Goal: Information Seeking & Learning: Learn about a topic

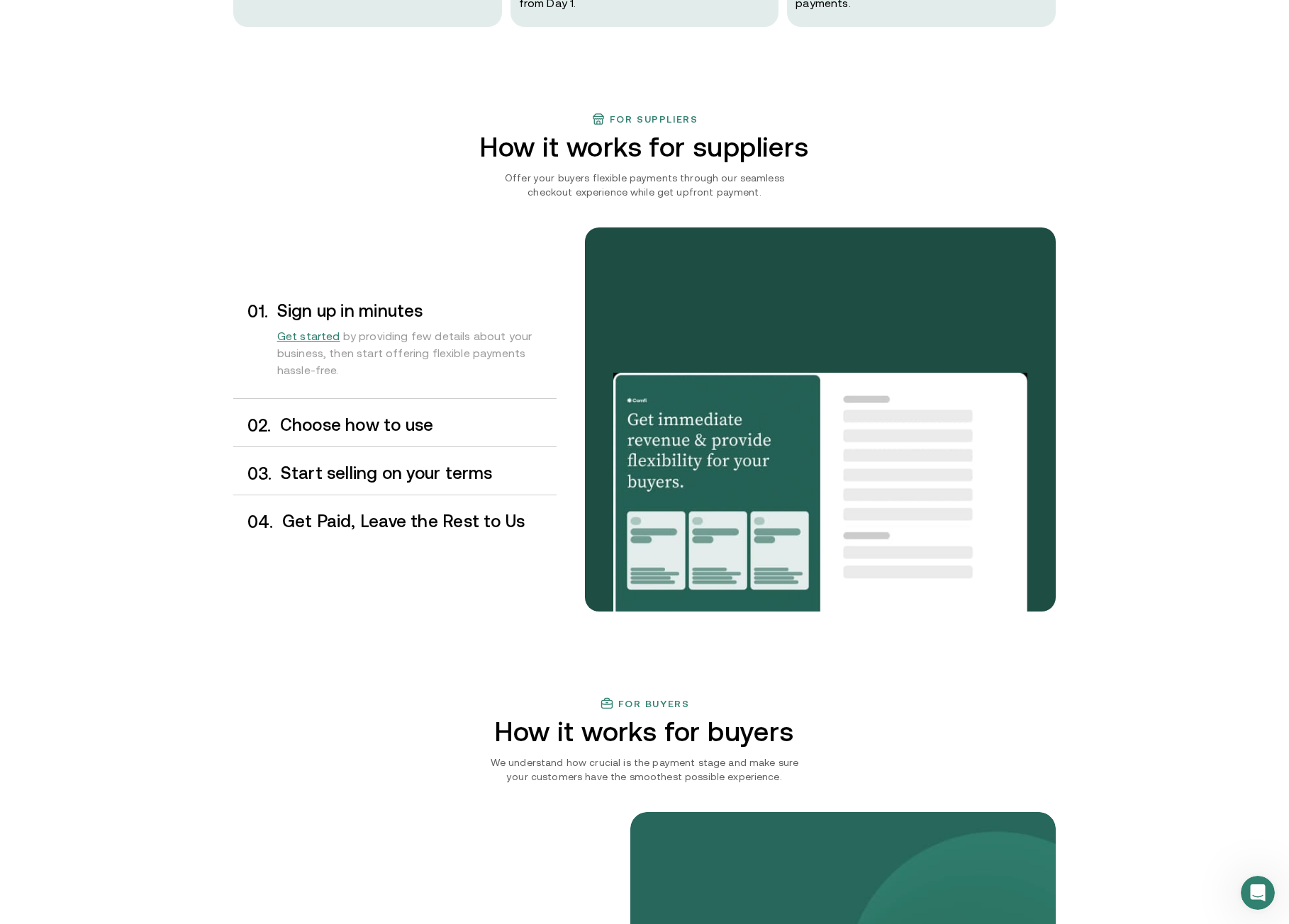
scroll to position [1063, 0]
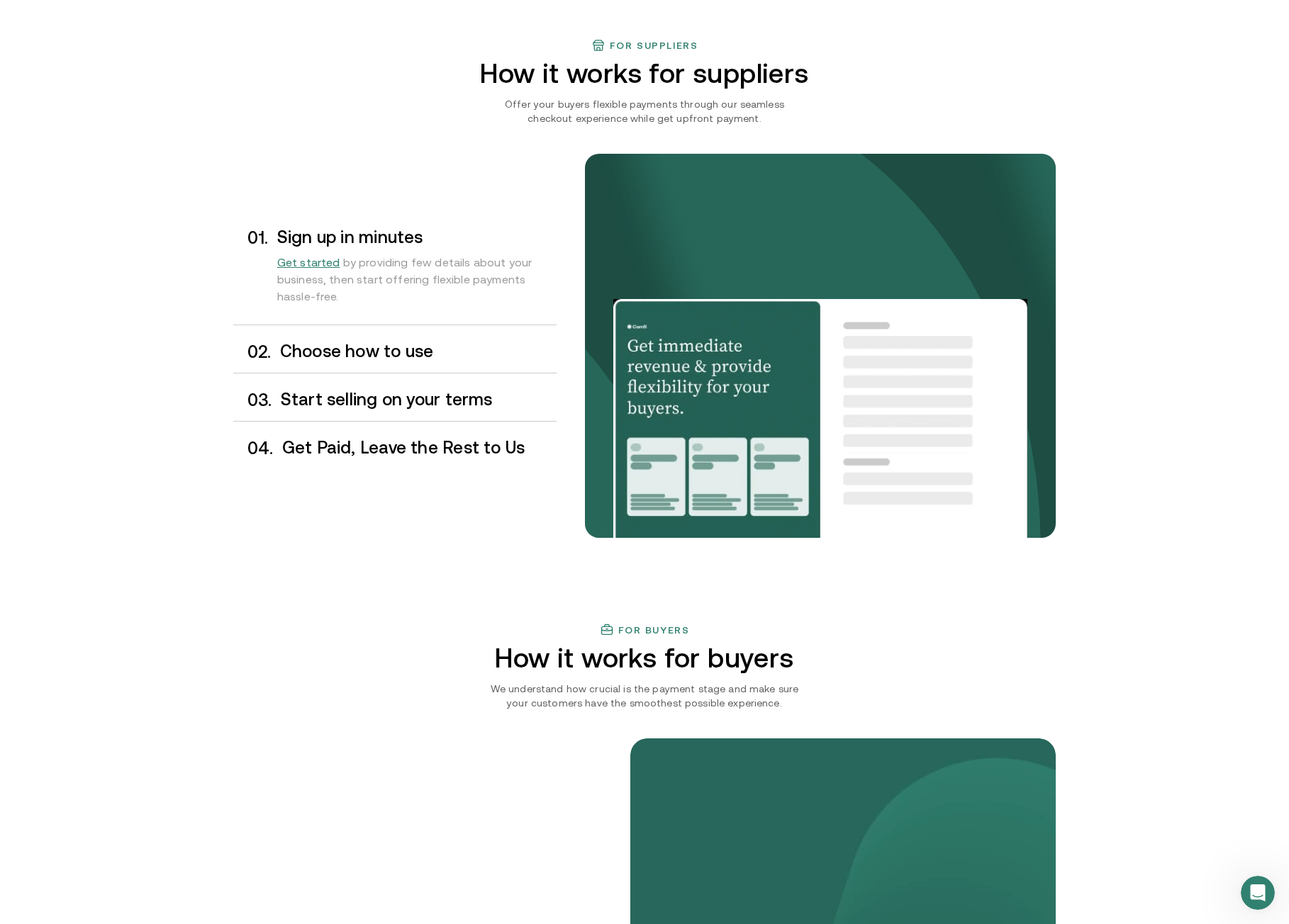
click at [334, 351] on h3 "Choose how to use" at bounding box center [418, 351] width 276 height 19
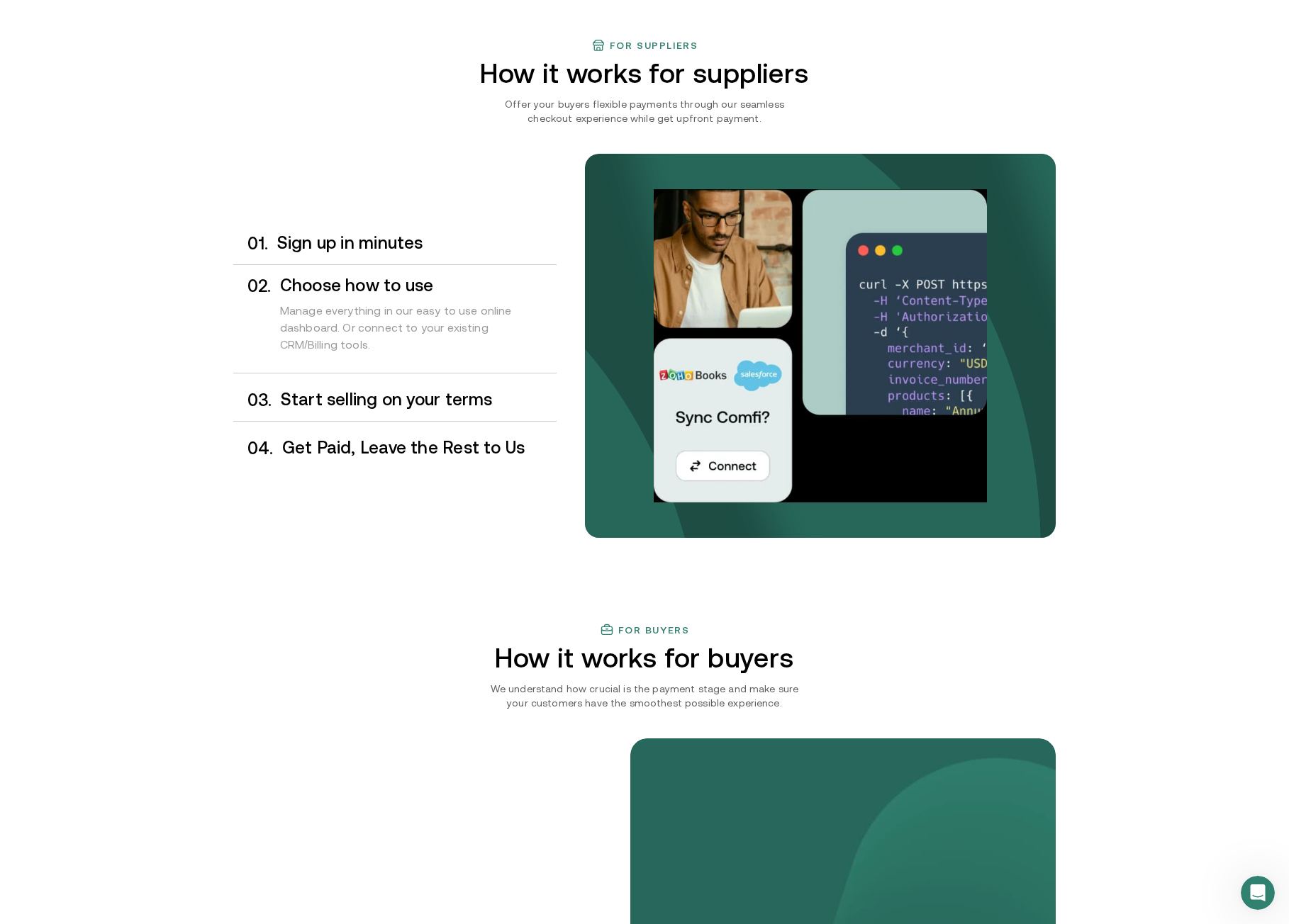
click at [360, 397] on h3 "Start selling on your terms" at bounding box center [418, 400] width 275 height 19
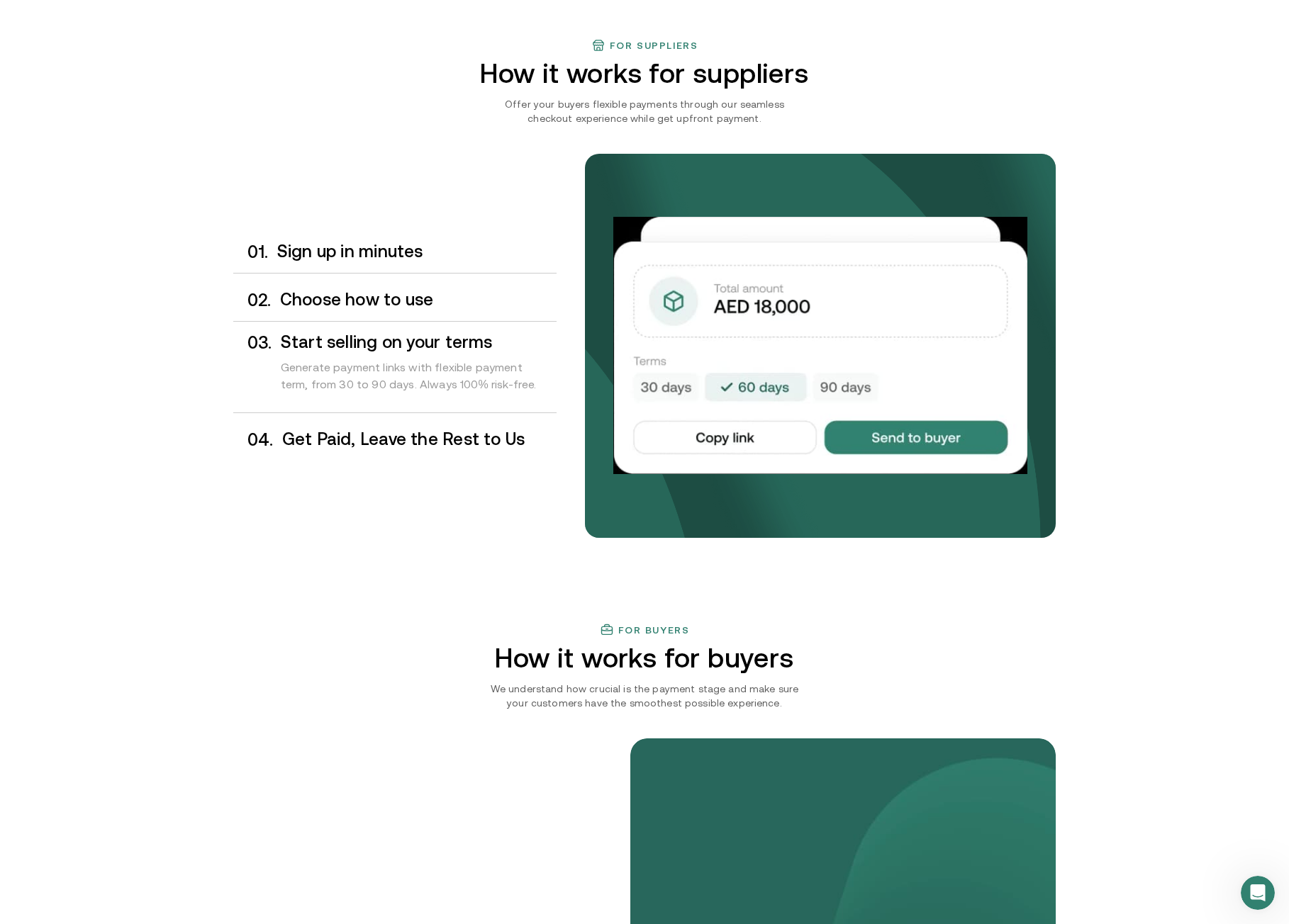
click at [417, 444] on h3 "Get Paid, Leave the Rest to Us" at bounding box center [419, 439] width 274 height 19
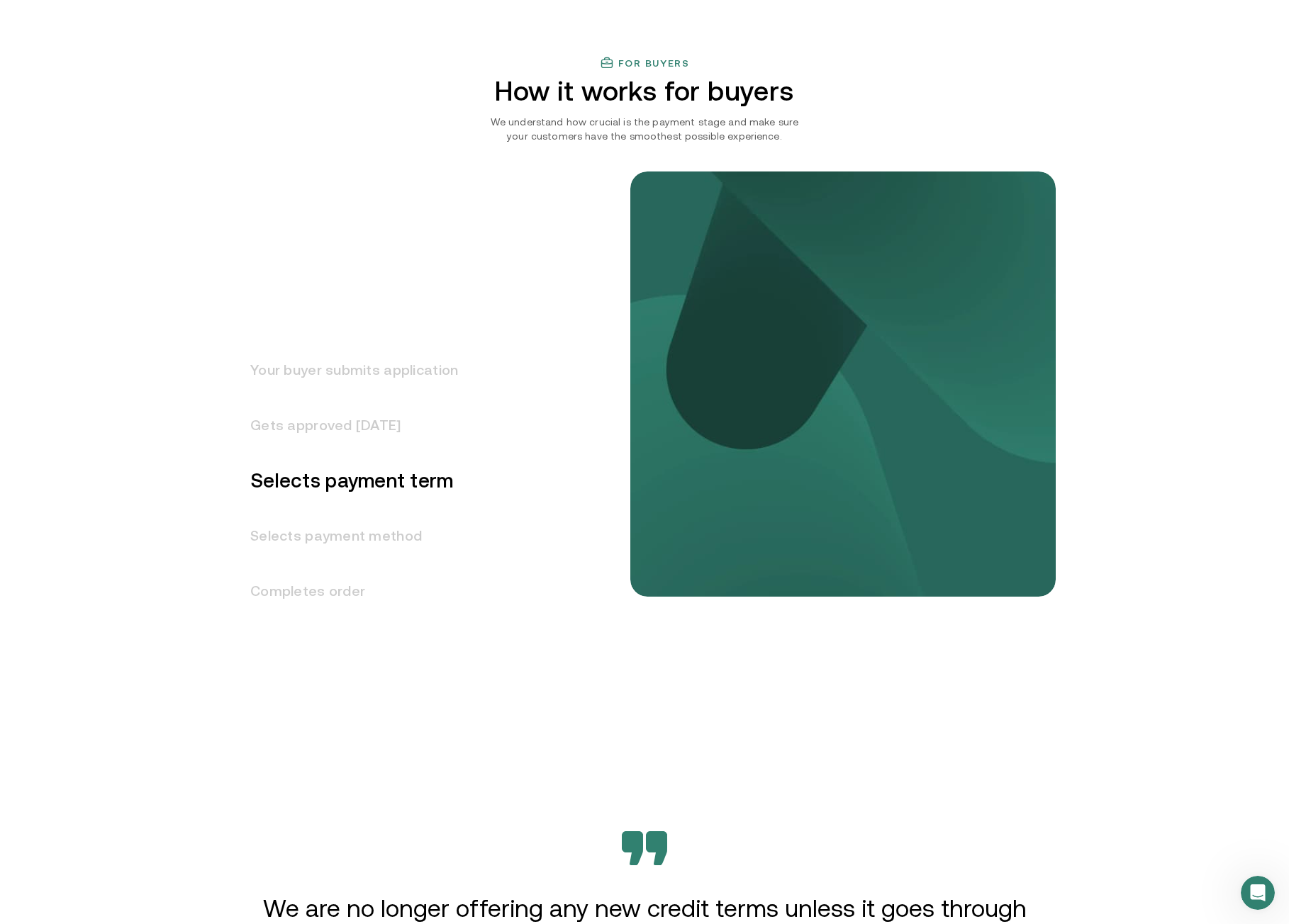
scroll to position [1559, 0]
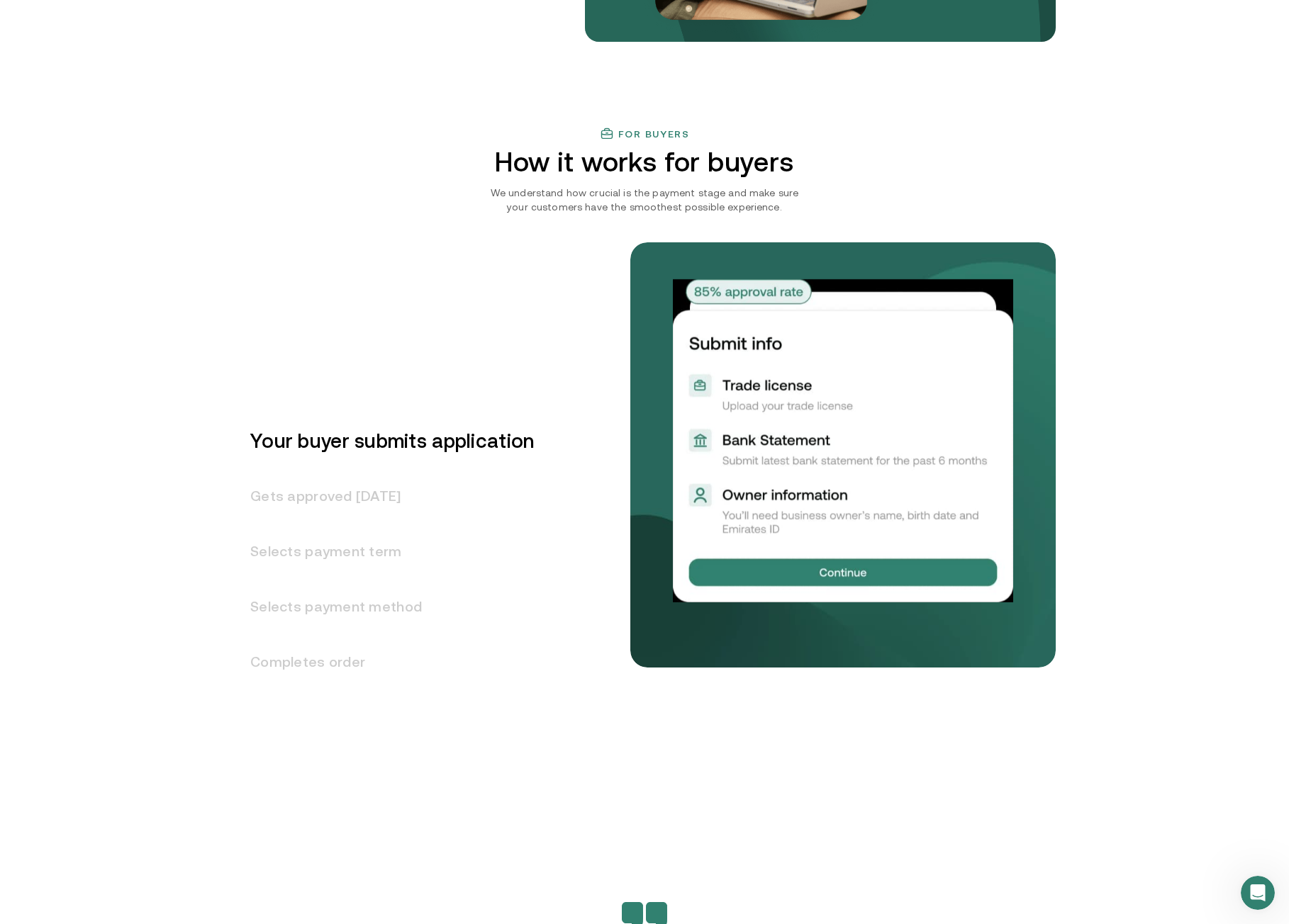
click at [379, 495] on h3 "Gets approved [DATE]" at bounding box center [383, 496] width 300 height 55
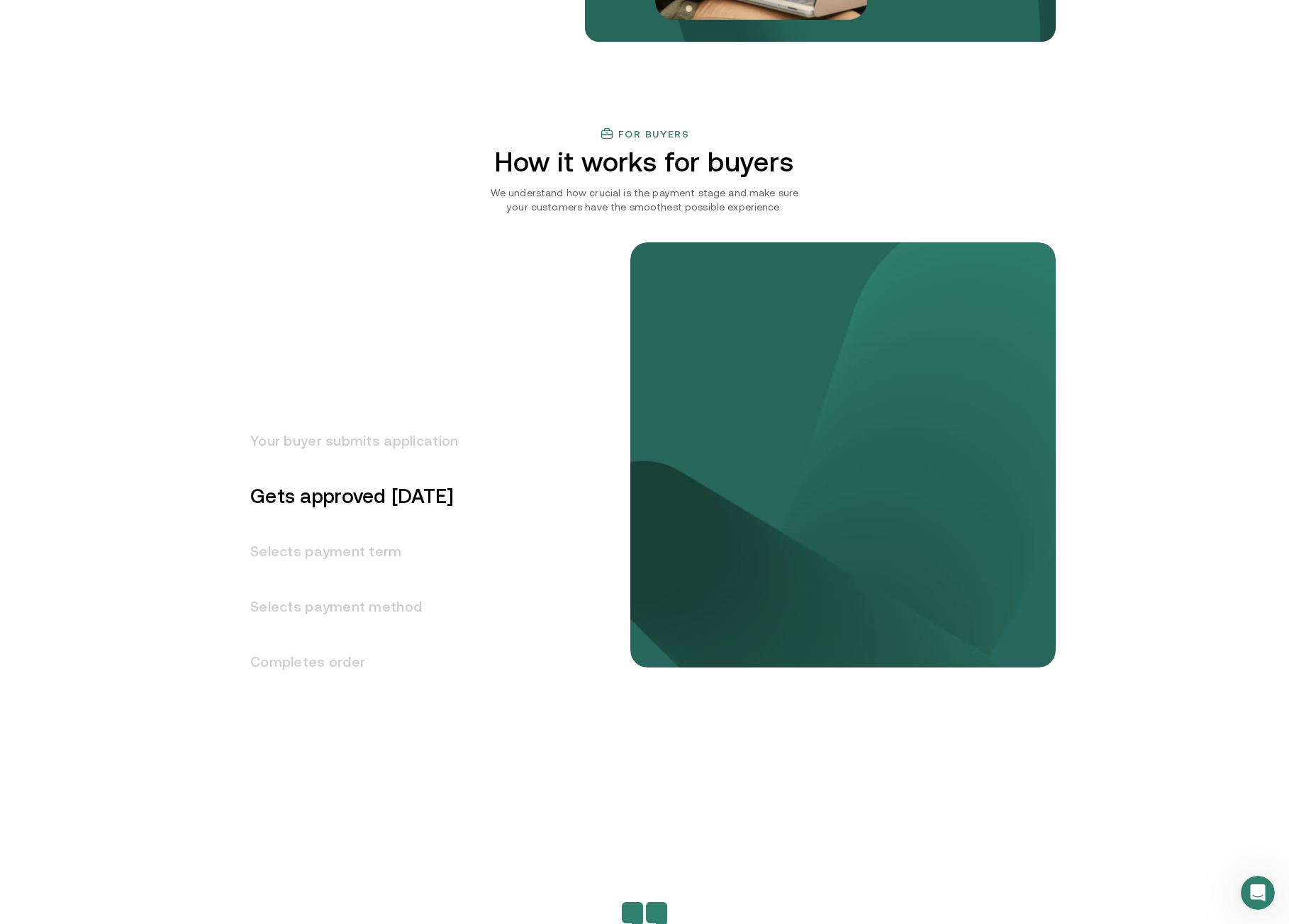
scroll to position [1593, 0]
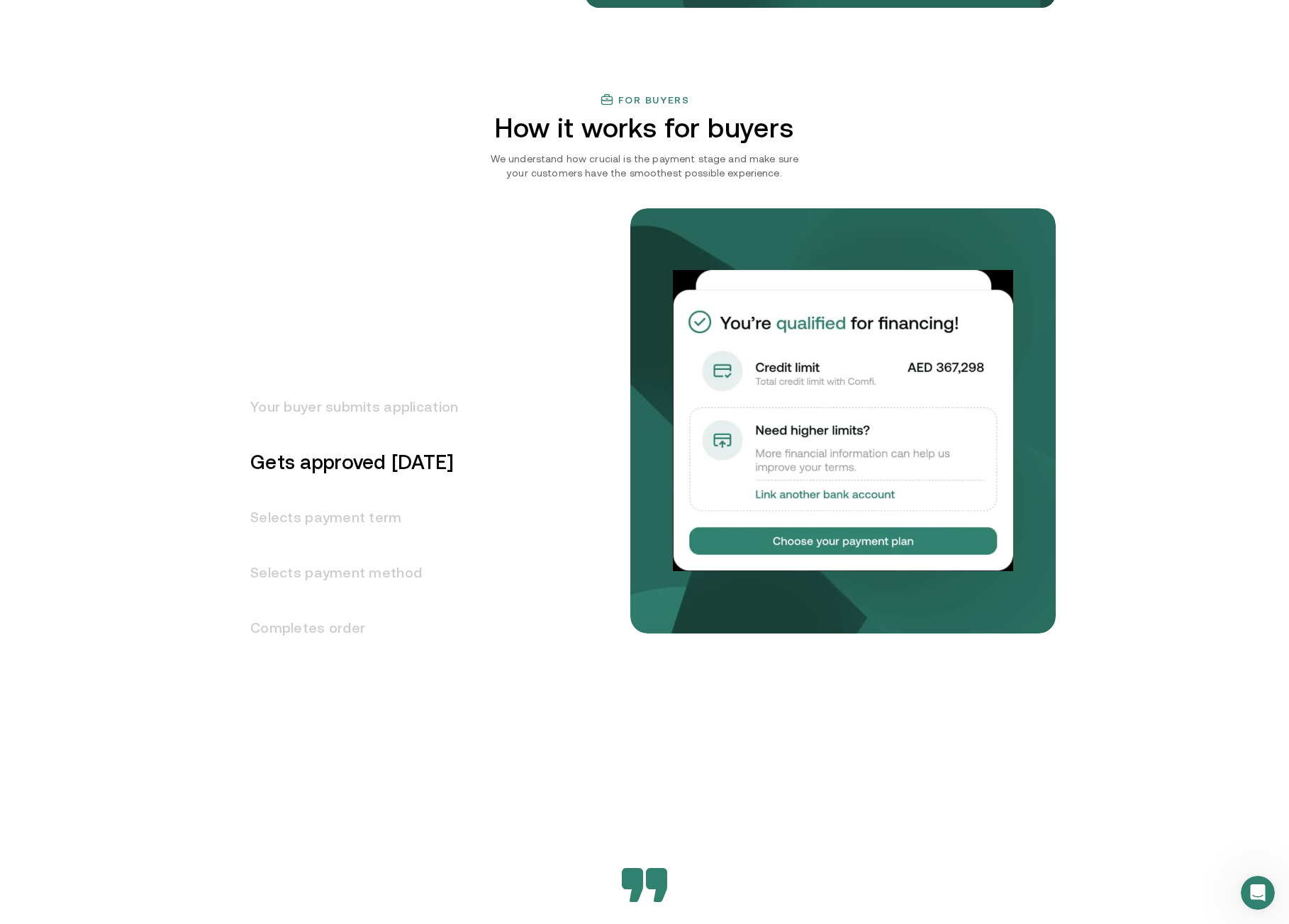
click at [321, 514] on h3 "Selects payment term" at bounding box center [346, 517] width 225 height 55
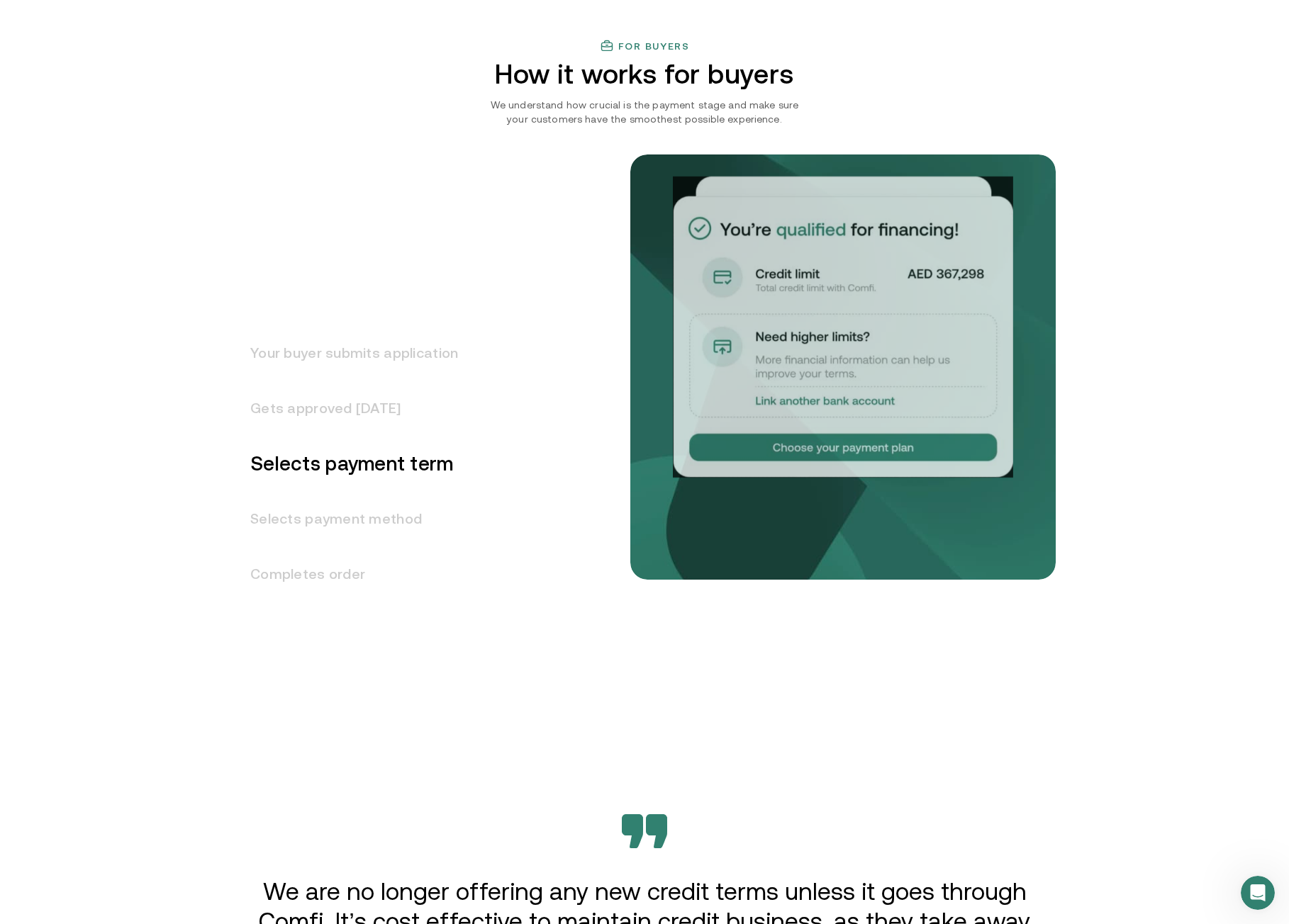
scroll to position [1649, 0]
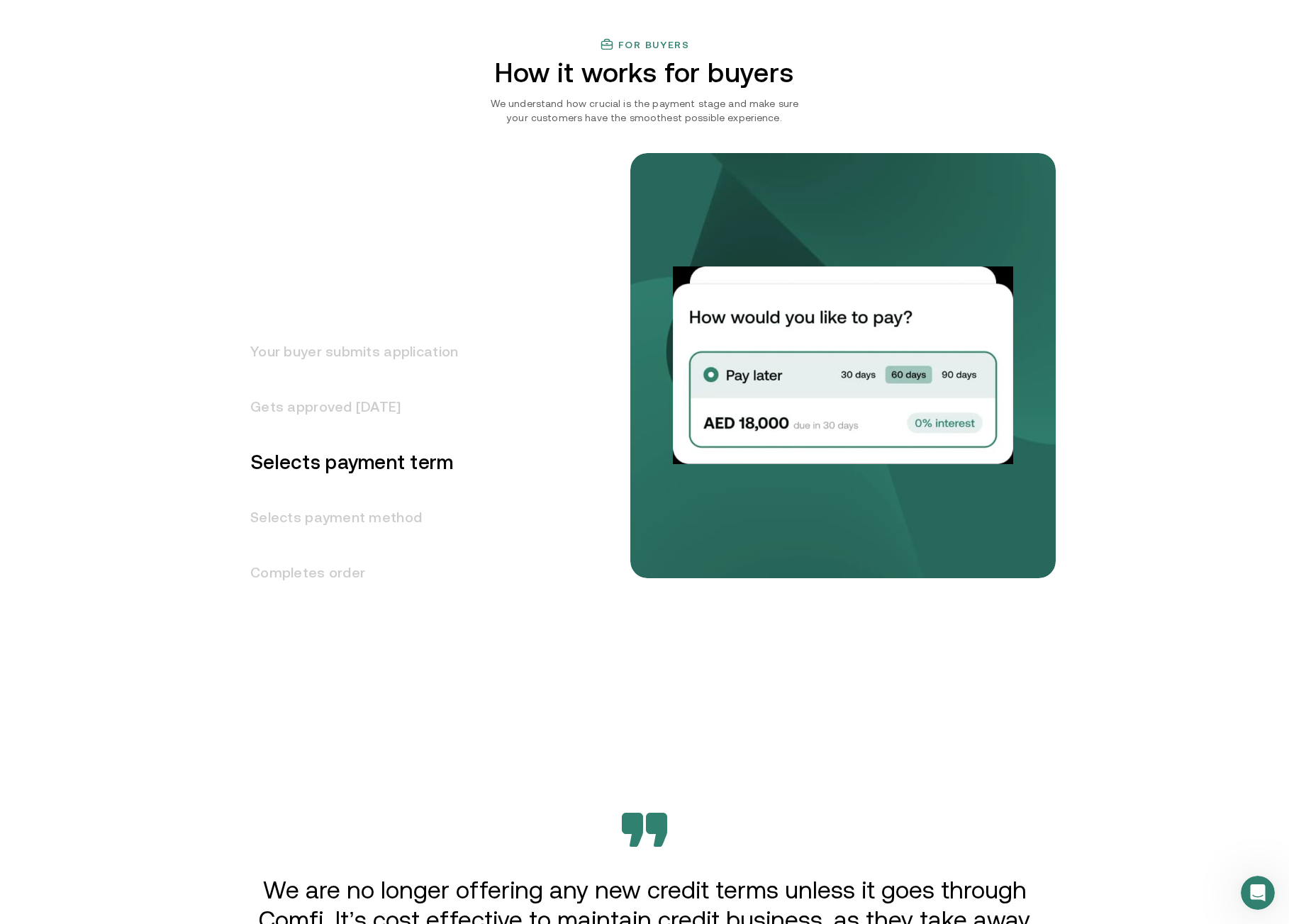
drag, startPoint x: 374, startPoint y: 517, endPoint x: 431, endPoint y: 521, distance: 57.1
click at [374, 516] on h3 "Selects payment method" at bounding box center [346, 517] width 225 height 55
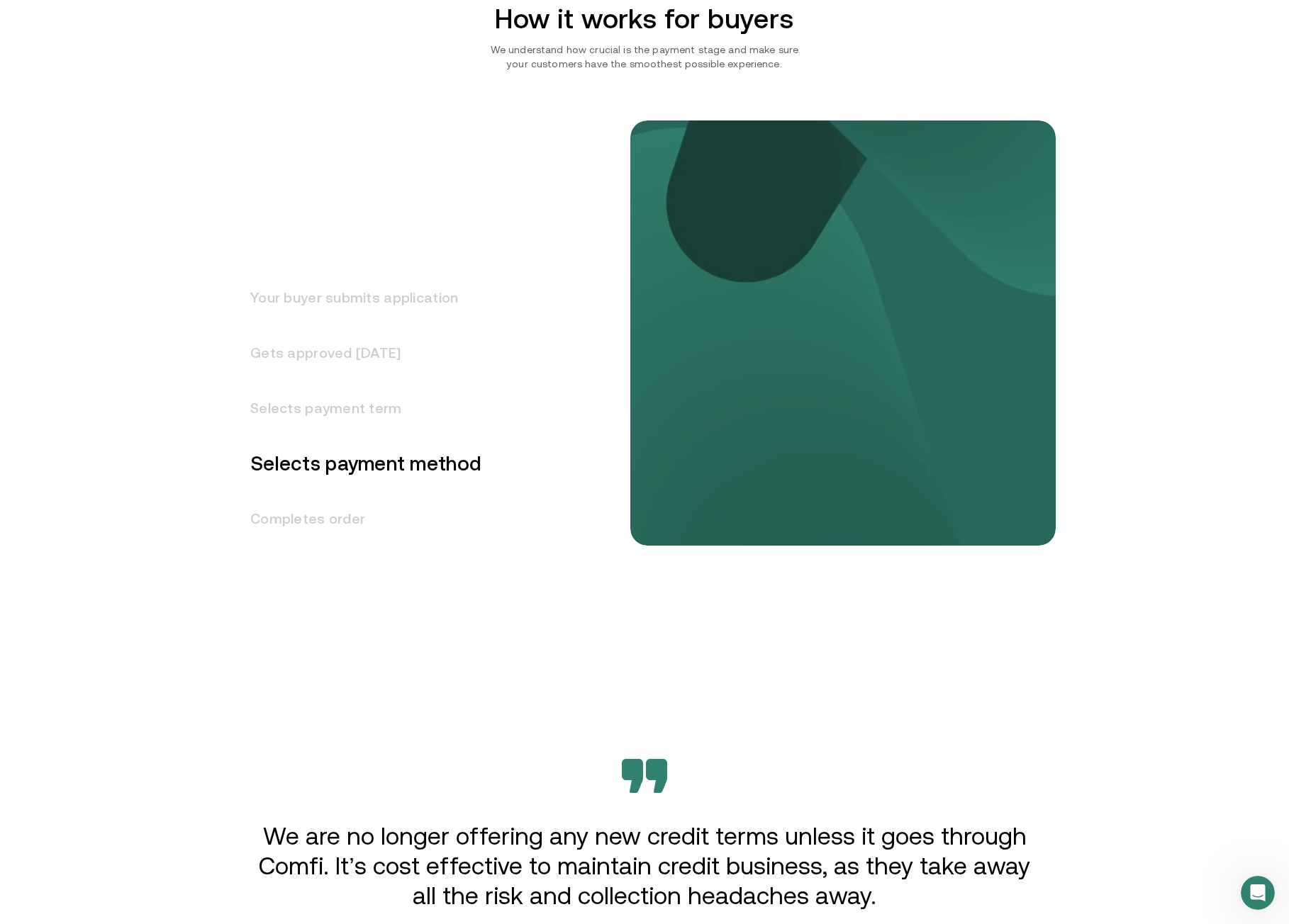
scroll to position [1704, 0]
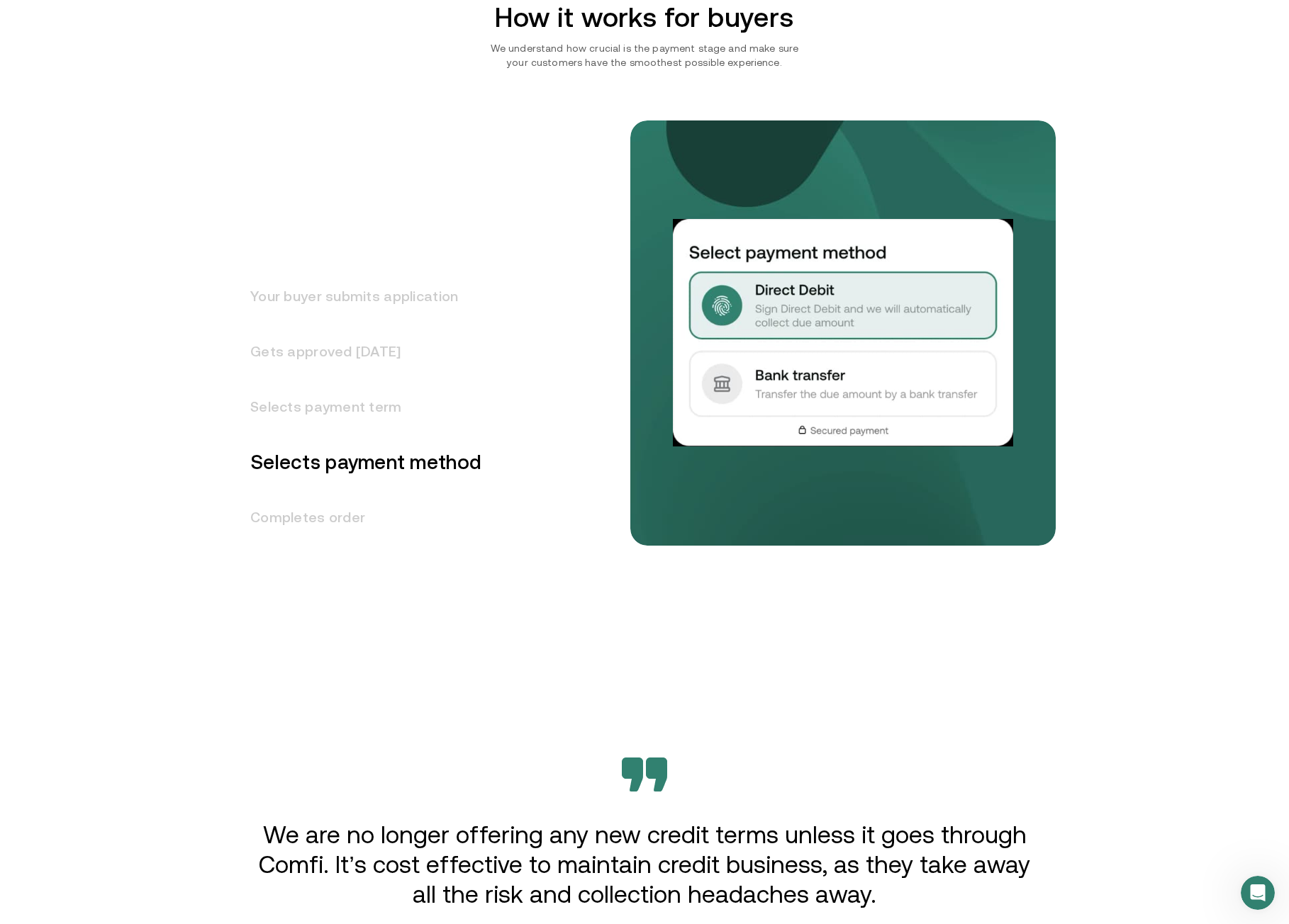
click at [362, 514] on h3 "Completes order" at bounding box center [358, 517] width 248 height 55
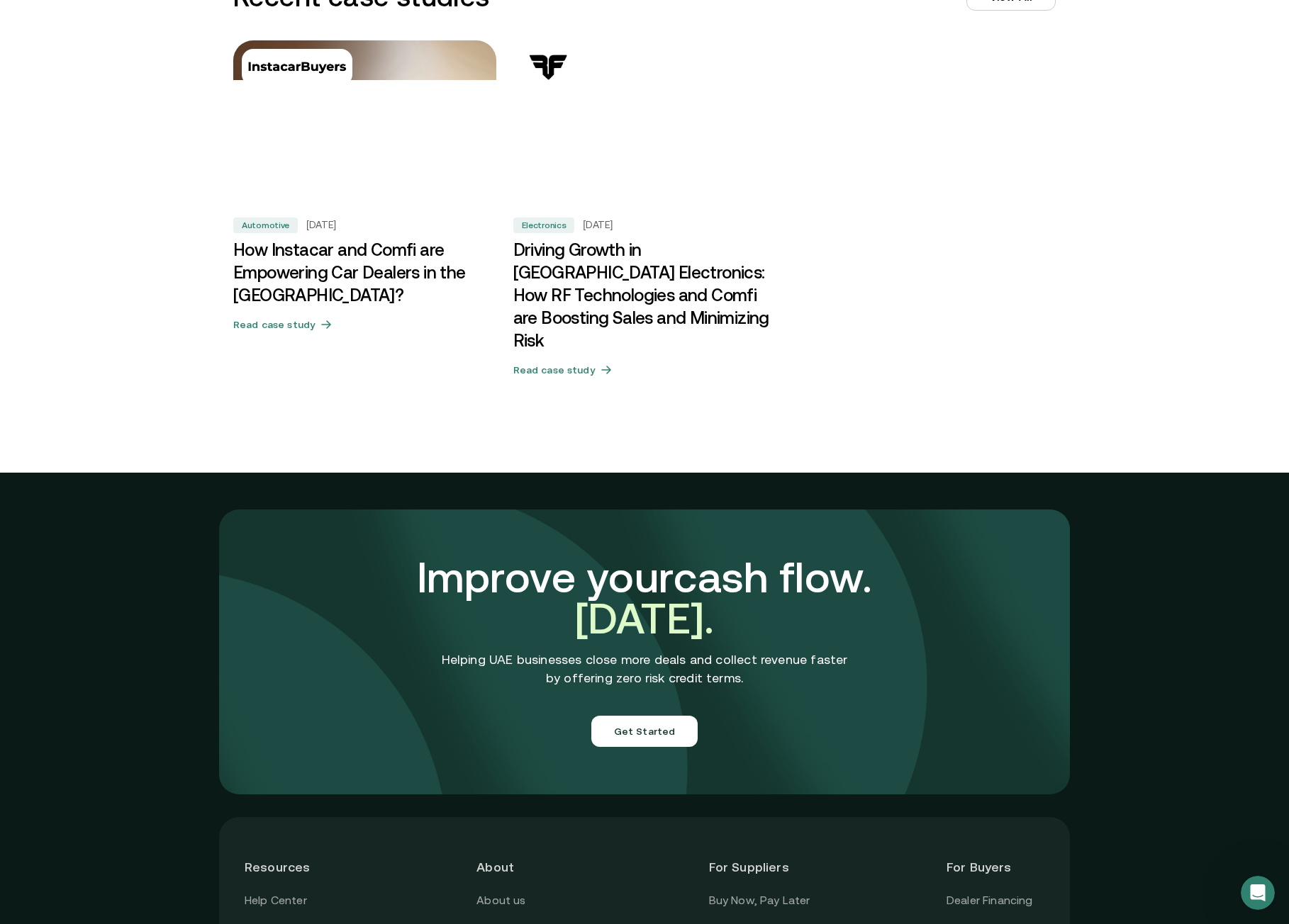
scroll to position [4452, 0]
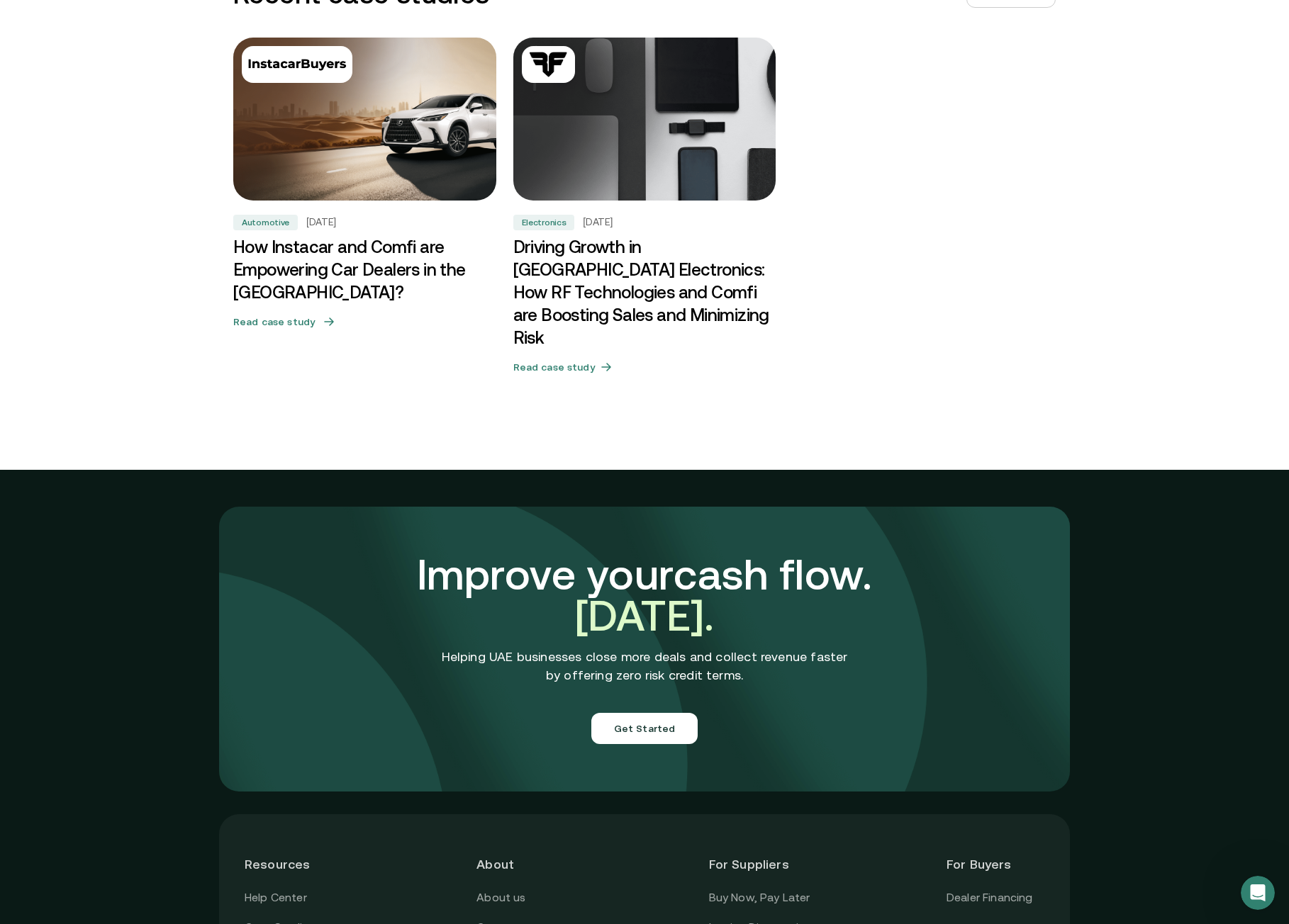
drag, startPoint x: 376, startPoint y: 273, endPoint x: 395, endPoint y: 279, distance: 19.9
click at [376, 273] on h3 "How Instacar and Comfi are Empowering Car Dealers in the [GEOGRAPHIC_DATA]?" at bounding box center [365, 270] width 263 height 68
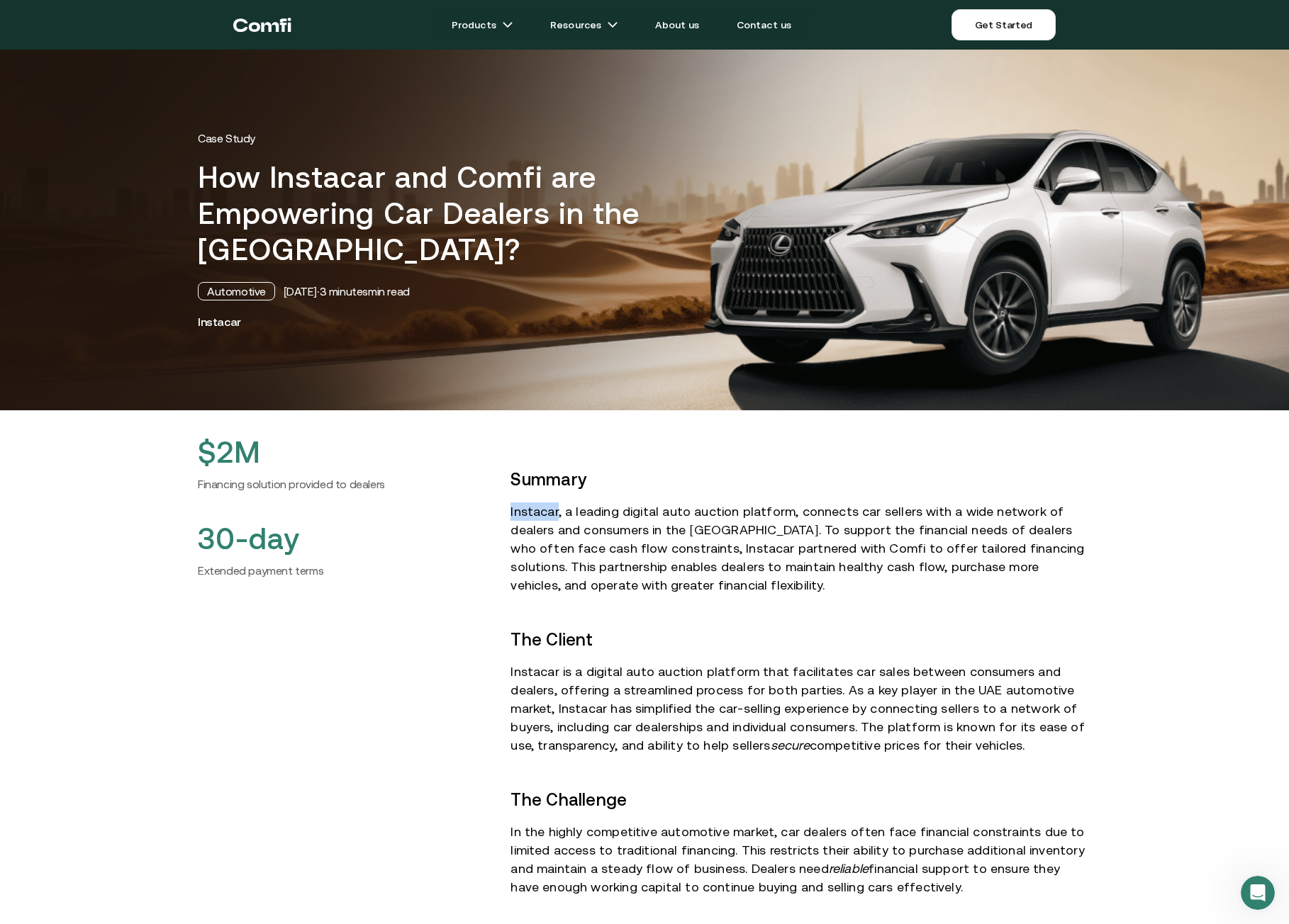
drag, startPoint x: 511, startPoint y: 512, endPoint x: 557, endPoint y: 512, distance: 46.0
